Goal: Browse casually

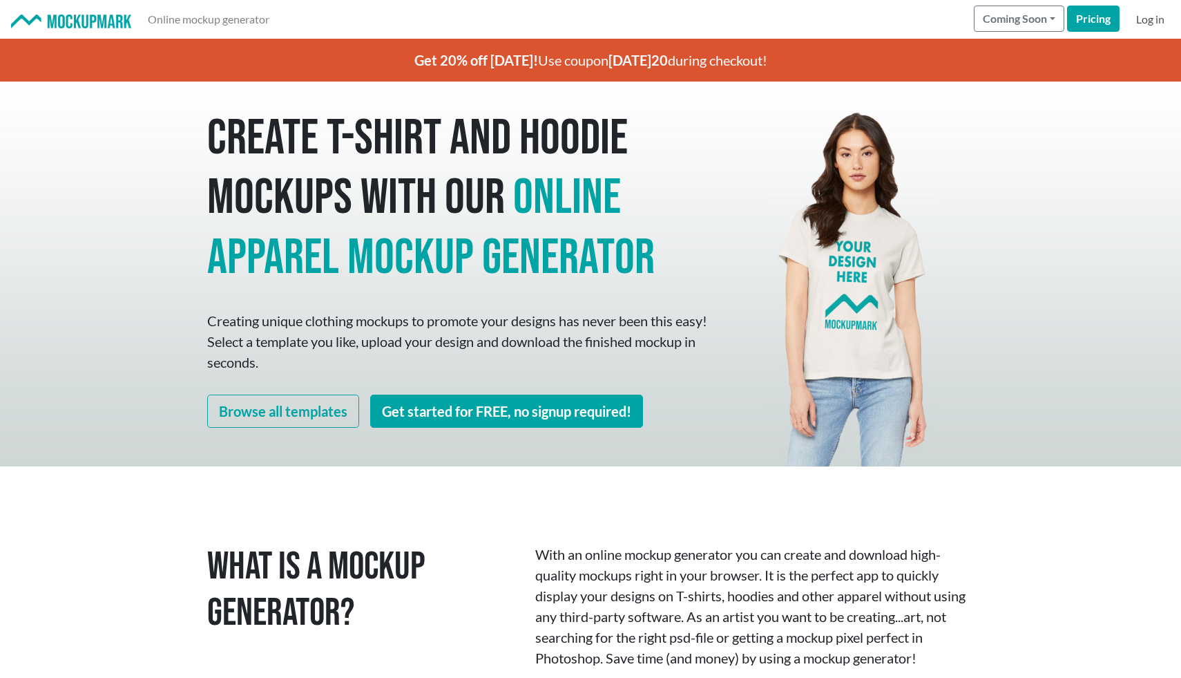
click at [1157, 19] on link "Log in" at bounding box center [1150, 20] width 39 height 28
click at [1091, 26] on link "Pricing" at bounding box center [1093, 19] width 52 height 26
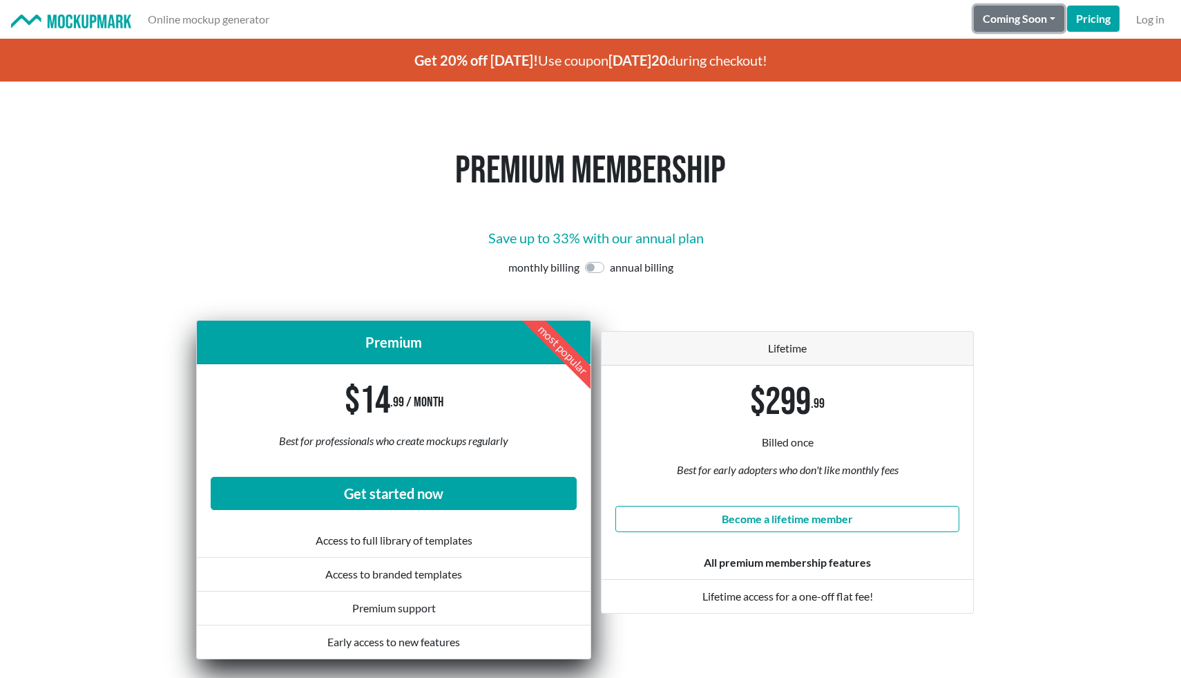
click at [1047, 17] on button "Coming Soon" at bounding box center [1019, 19] width 90 height 26
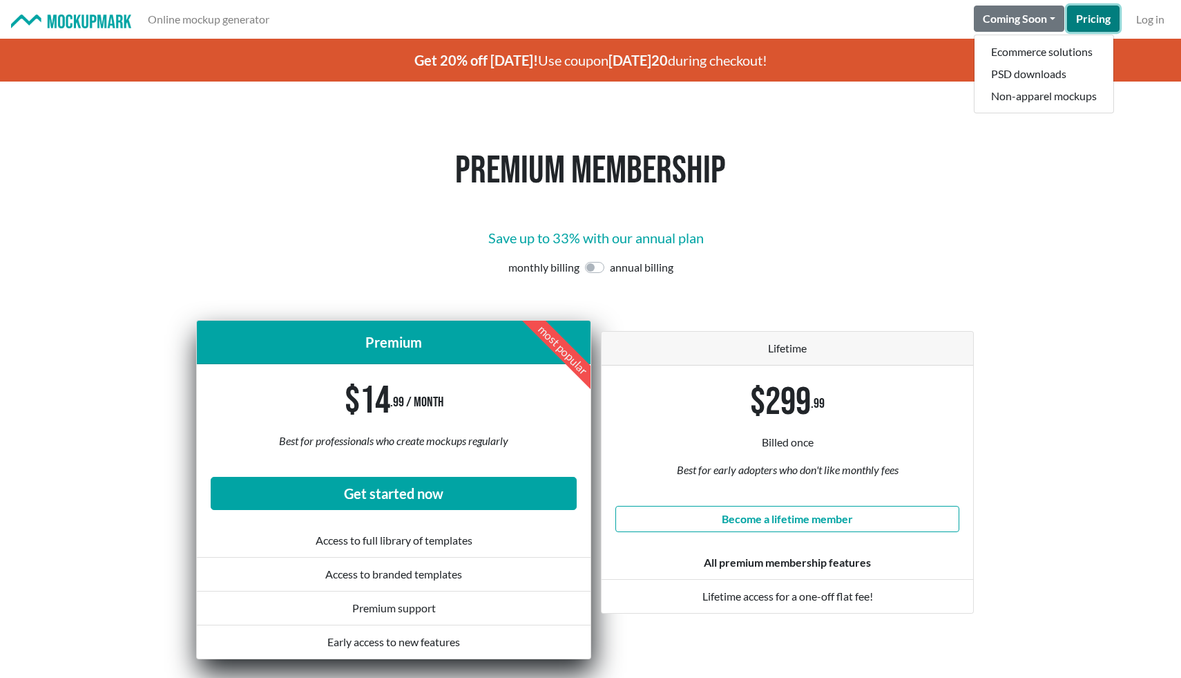
click at [1097, 12] on link "Pricing" at bounding box center [1093, 19] width 52 height 26
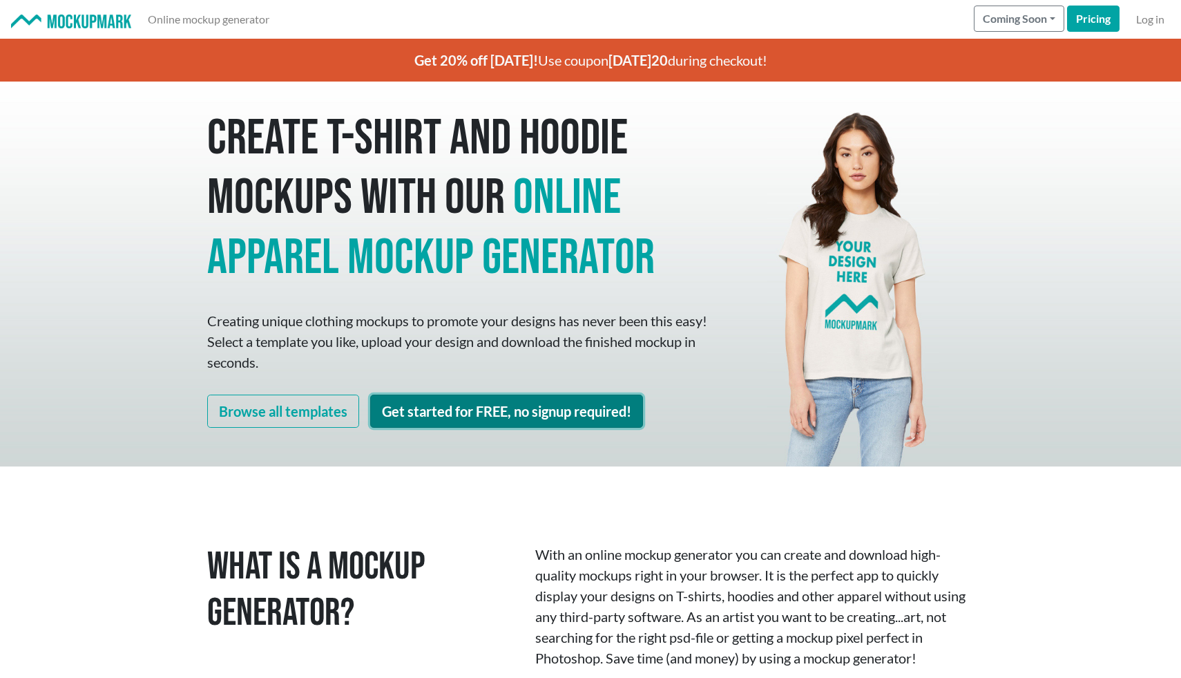
click at [432, 418] on link "Get started for FREE, no signup required!" at bounding box center [506, 410] width 273 height 33
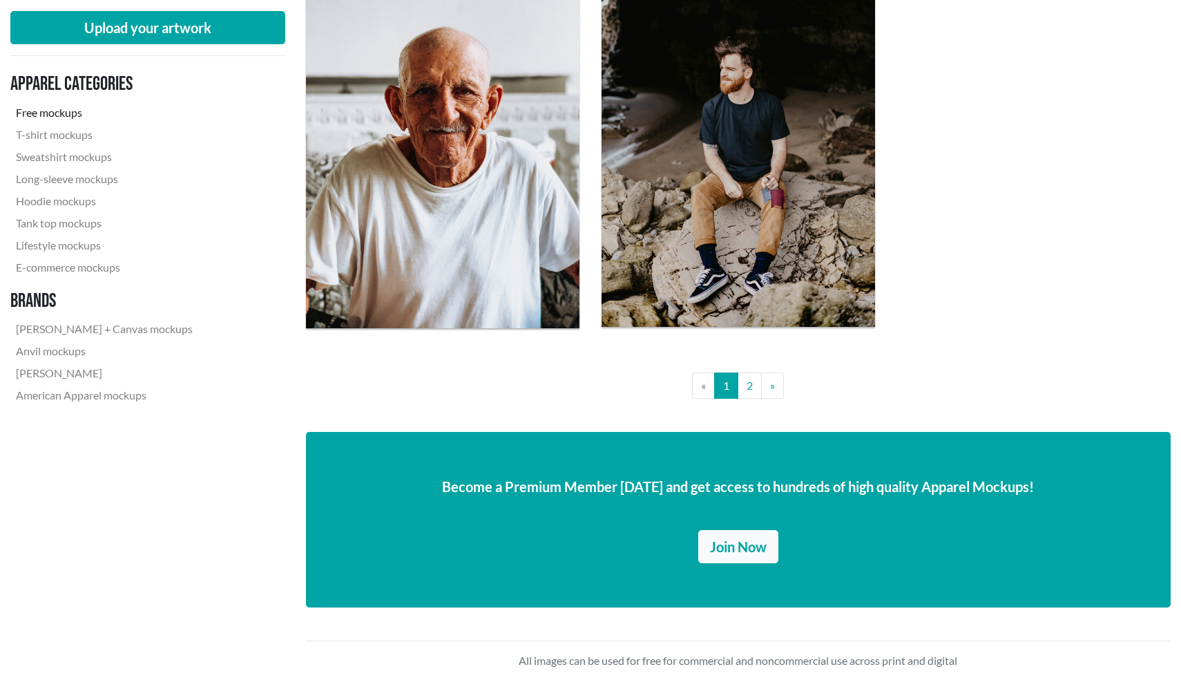
scroll to position [3240, 0]
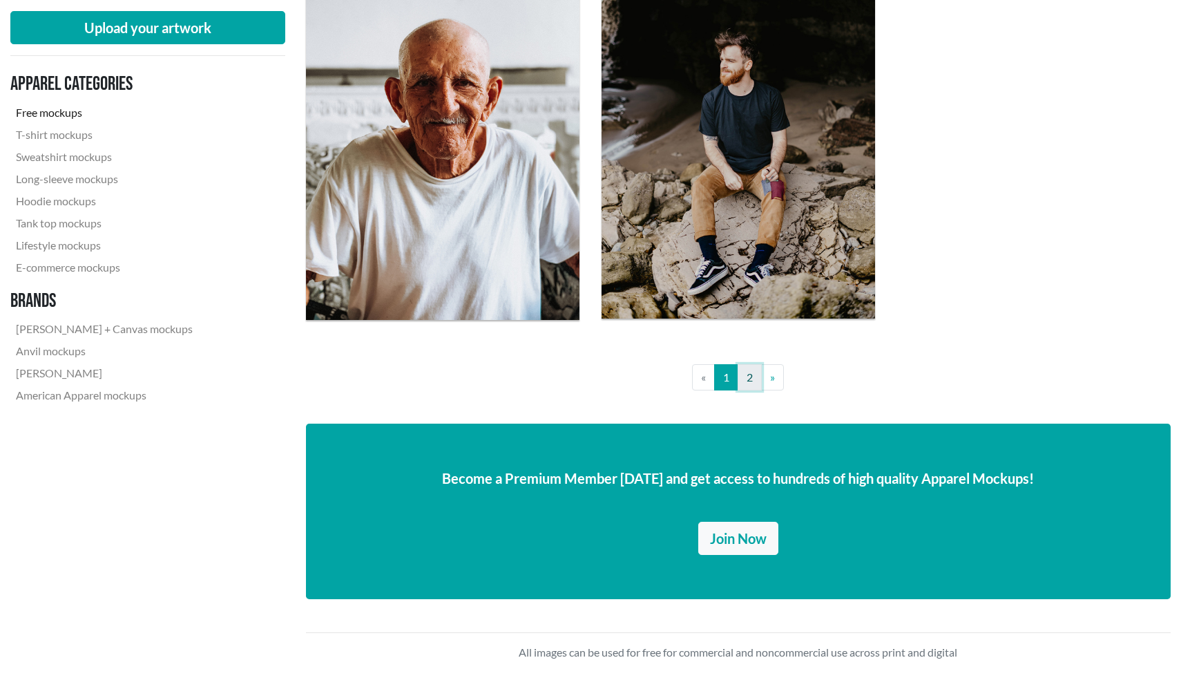
click at [749, 379] on link "2" at bounding box center [750, 377] width 24 height 26
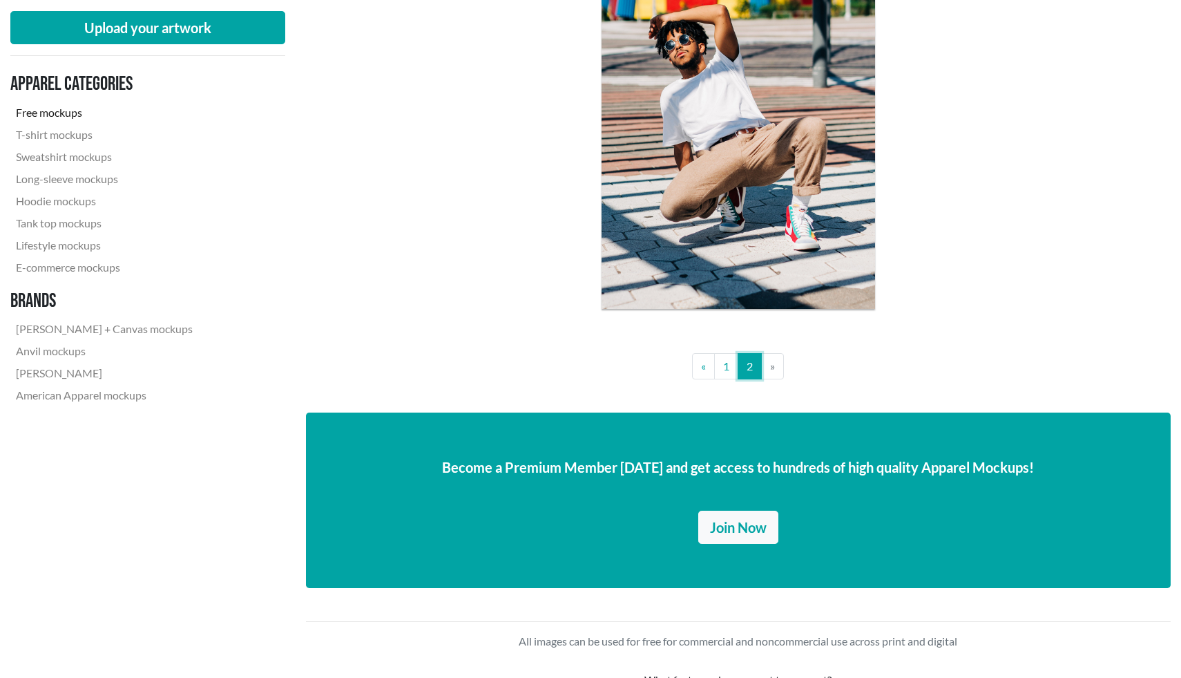
scroll to position [1620, 0]
